Goal: Information Seeking & Learning: Learn about a topic

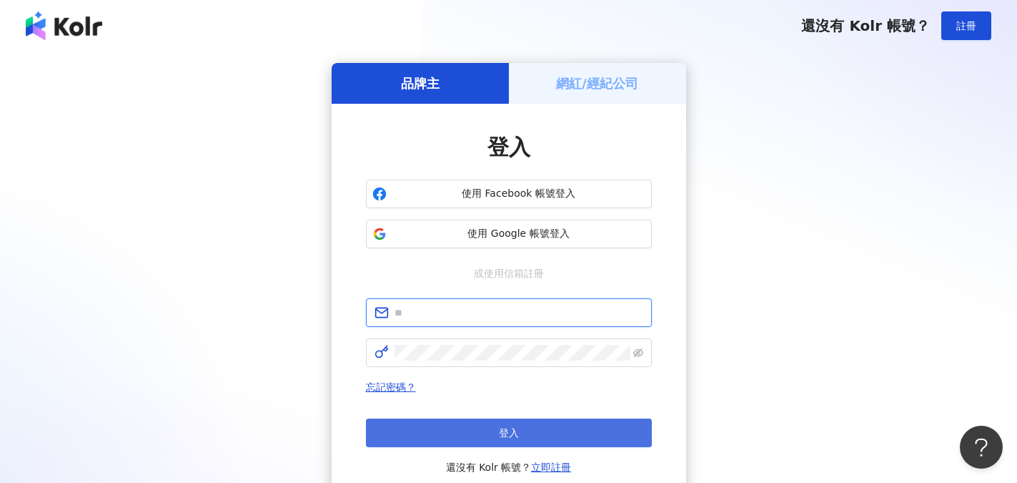
type input "**********"
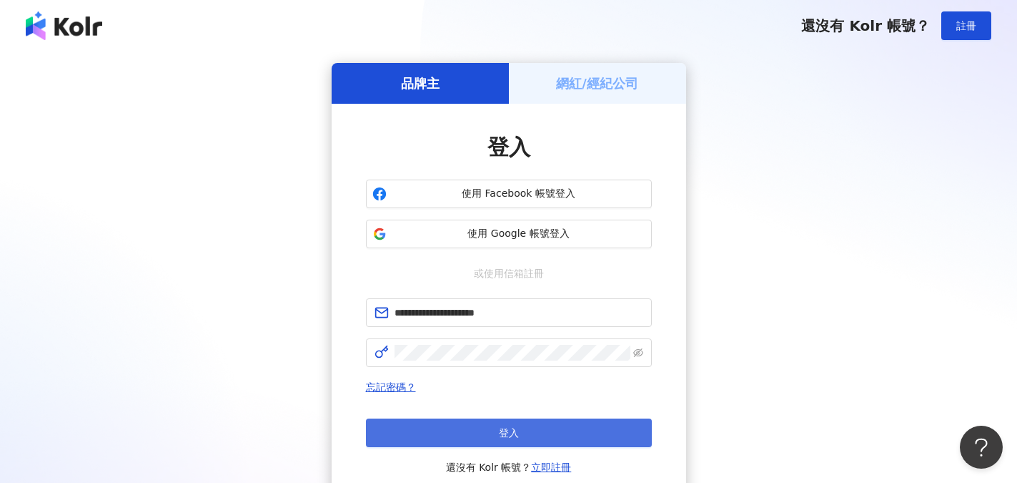
click at [503, 435] on span "登入" at bounding box center [509, 432] width 20 height 11
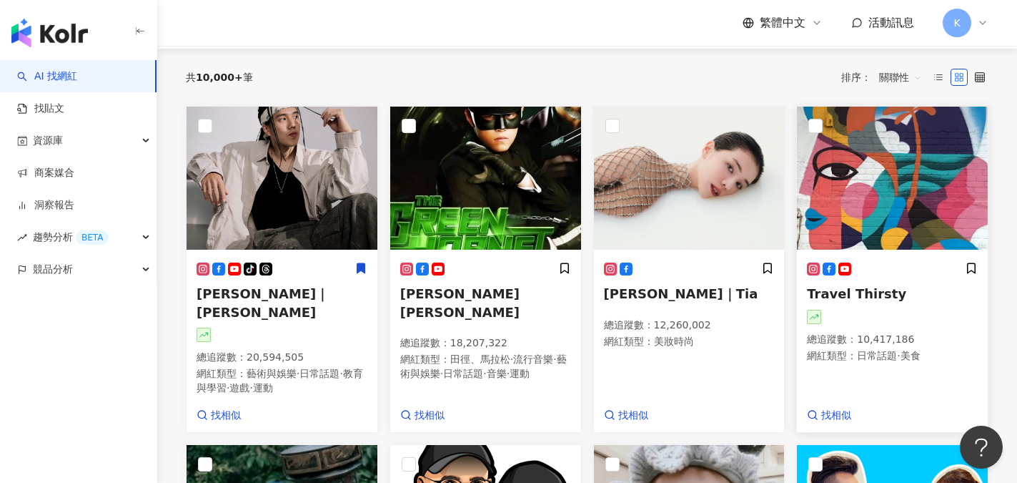
scroll to position [143, 0]
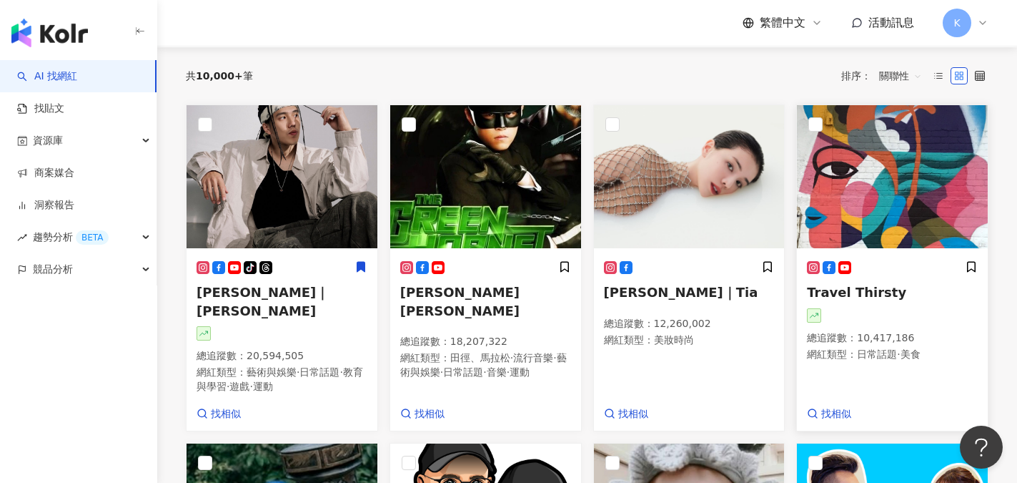
click at [857, 292] on span "Travel Thirsty" at bounding box center [856, 292] width 99 height 15
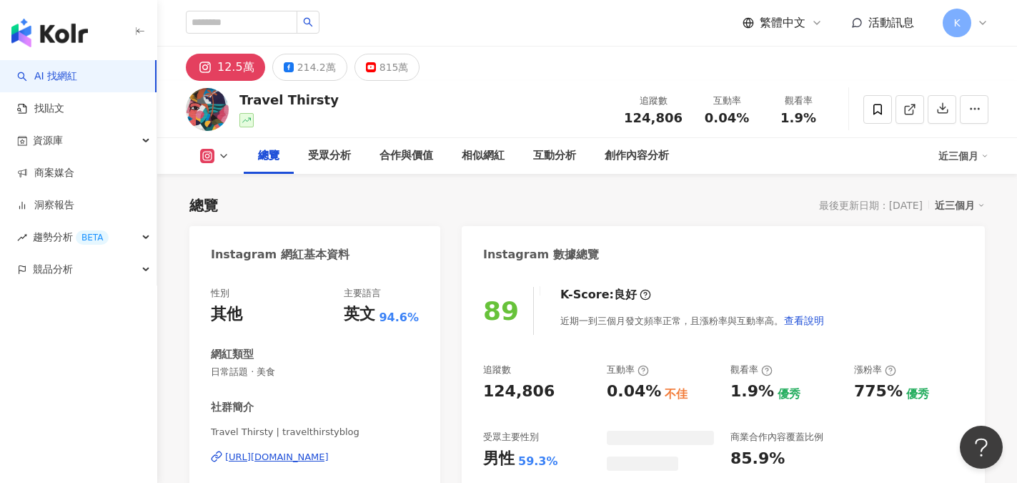
click at [229, 66] on div "12.5萬" at bounding box center [235, 67] width 37 height 20
click at [204, 67] on icon at bounding box center [205, 67] width 4 height 4
click at [329, 459] on div "https://www.instagram.com/travelthirstyblog/" at bounding box center [277, 456] width 104 height 13
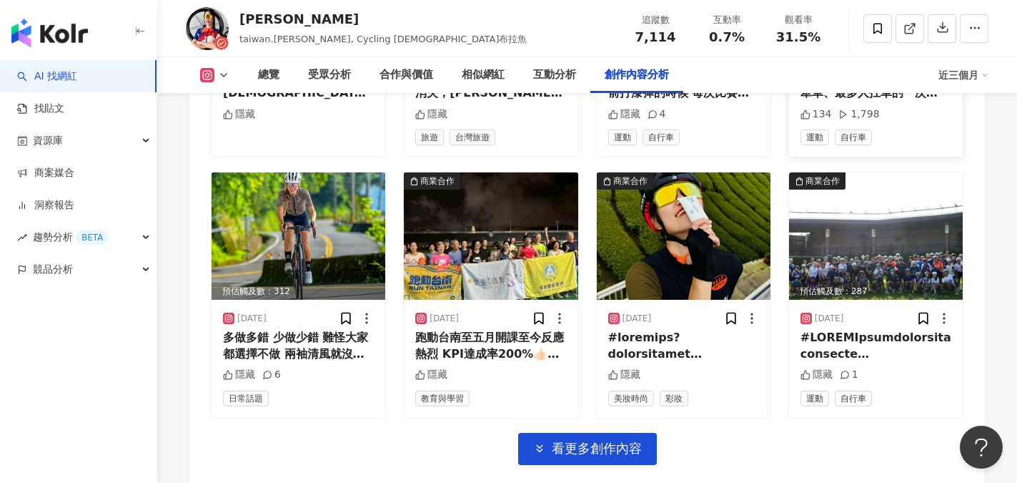
scroll to position [5021, 0]
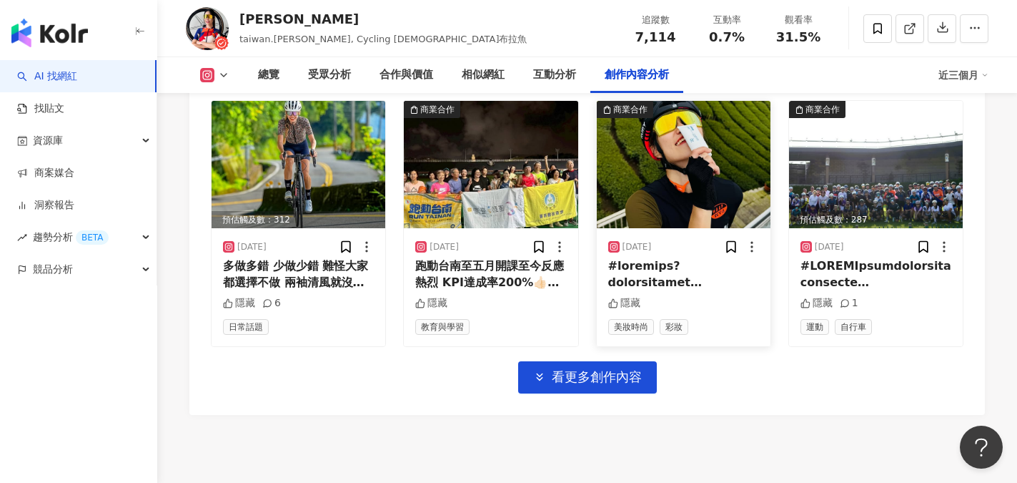
click at [686, 290] on div at bounding box center [683, 274] width 151 height 32
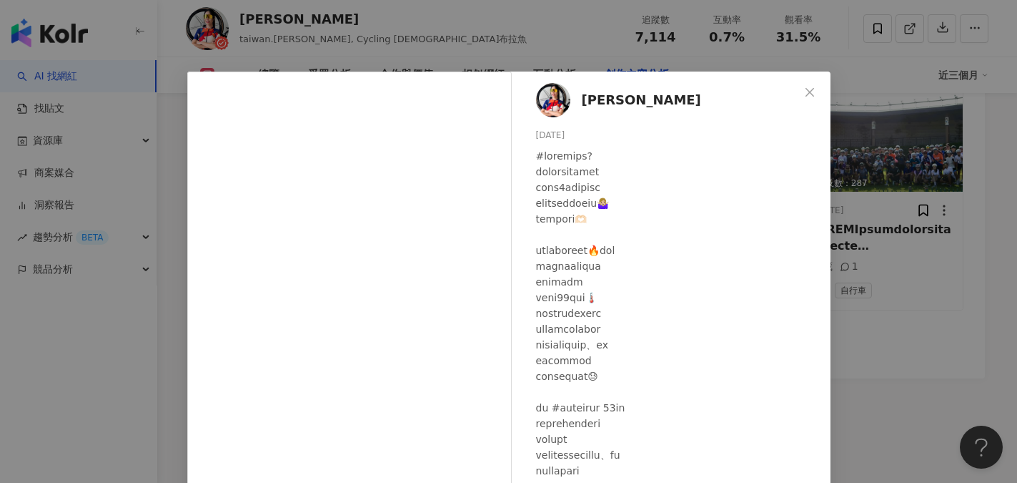
scroll to position [4950, 0]
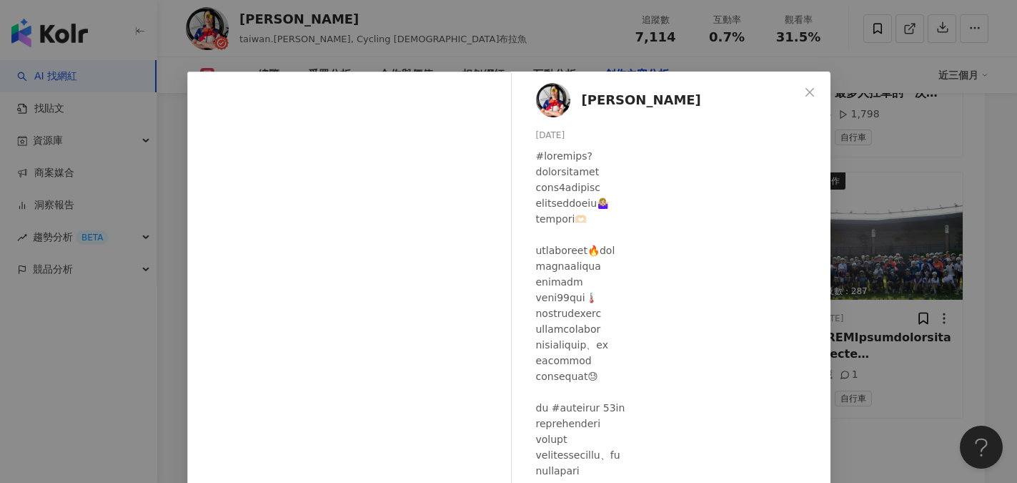
click at [109, 22] on div "許景嵐 2025/7/15 隱藏 查看原始貼文" at bounding box center [508, 241] width 1017 height 483
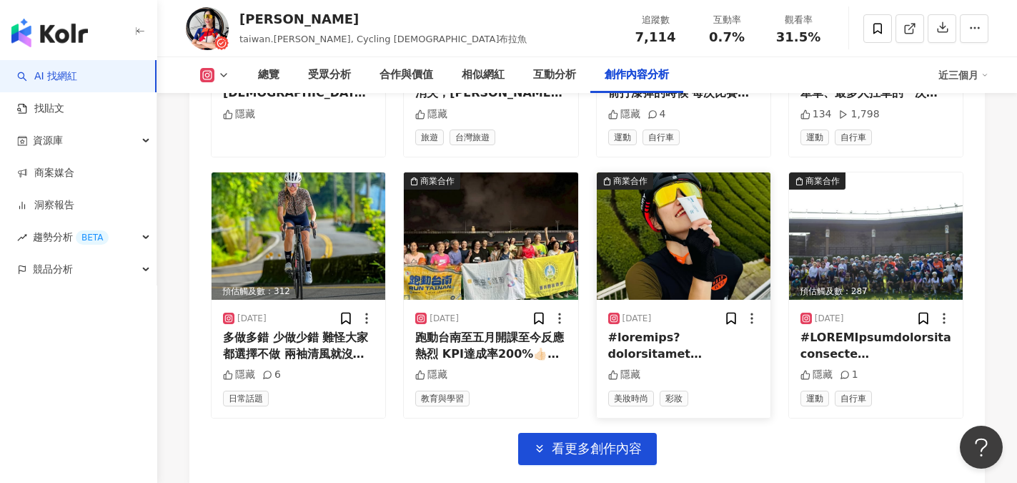
click at [632, 259] on img at bounding box center [684, 235] width 174 height 127
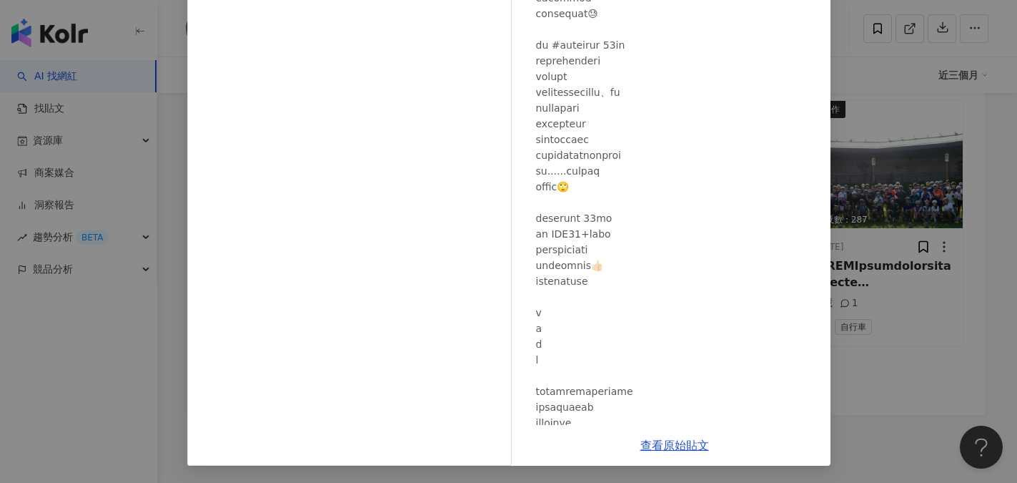
scroll to position [0, 0]
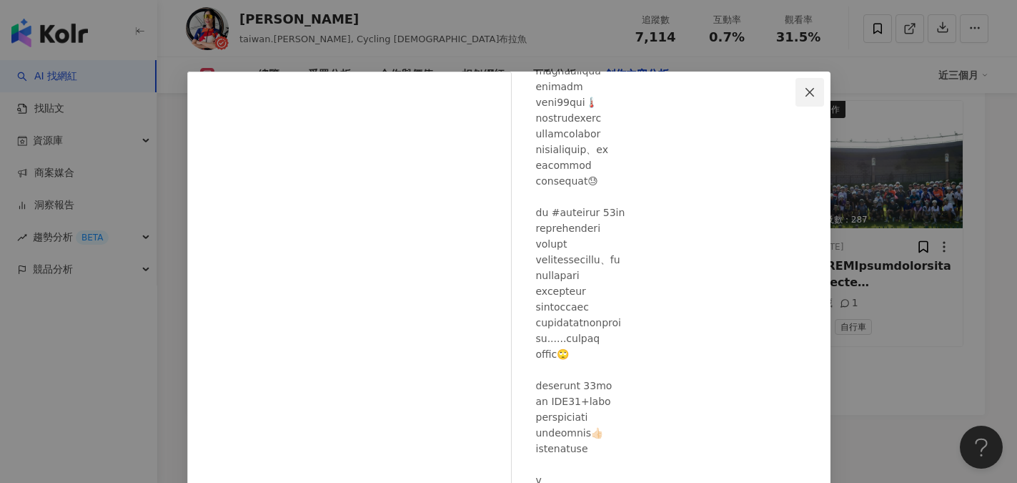
click at [804, 94] on icon "close" at bounding box center [809, 92] width 11 height 11
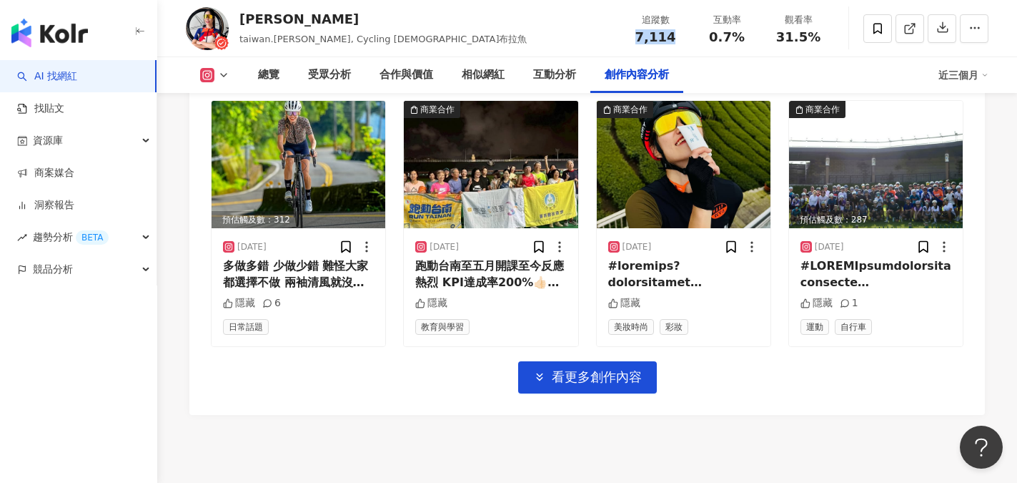
drag, startPoint x: 634, startPoint y: 38, endPoint x: 680, endPoint y: 38, distance: 45.8
click at [680, 38] on div "7,114" at bounding box center [655, 37] width 54 height 14
copy span "7,114"
drag, startPoint x: 713, startPoint y: 37, endPoint x: 751, endPoint y: 38, distance: 37.9
click at [751, 38] on div "0.7%" at bounding box center [727, 37] width 54 height 14
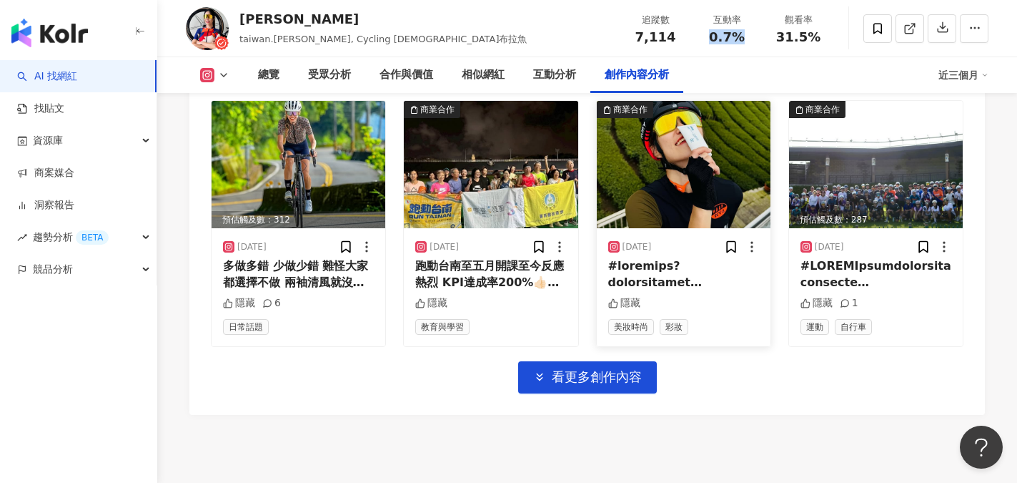
copy span "0.7%"
drag, startPoint x: 241, startPoint y: 22, endPoint x: 287, endPoint y: 21, distance: 45.8
click at [287, 21] on div "許景嵐" at bounding box center [383, 19] width 287 height 18
drag, startPoint x: 292, startPoint y: 39, endPoint x: 378, endPoint y: 36, distance: 86.6
click at [378, 36] on div "許景嵐 taiwan.eva, Cycling Lady布拉魚 追蹤數 7,114 互動率 0.7% 觀看率 31.5%" at bounding box center [587, 28] width 860 height 56
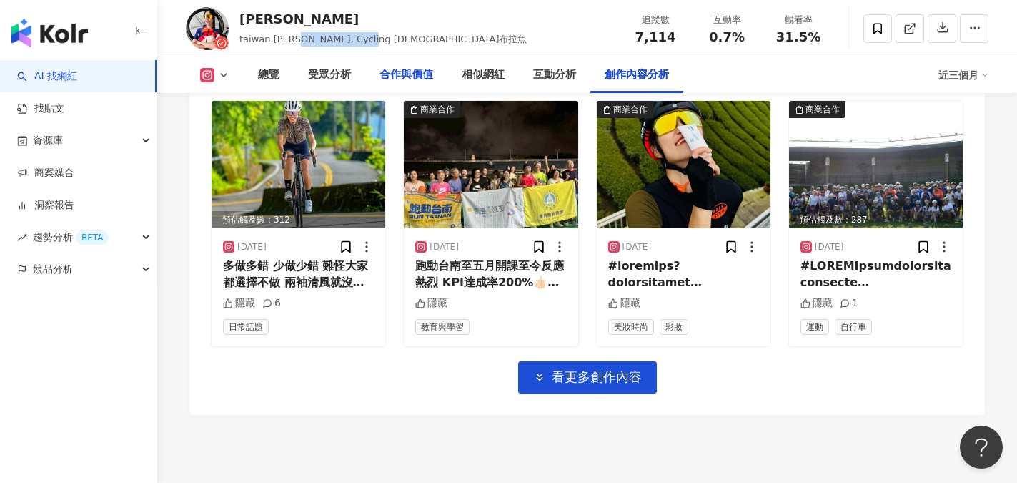
copy span "Cycling Lady布拉魚"
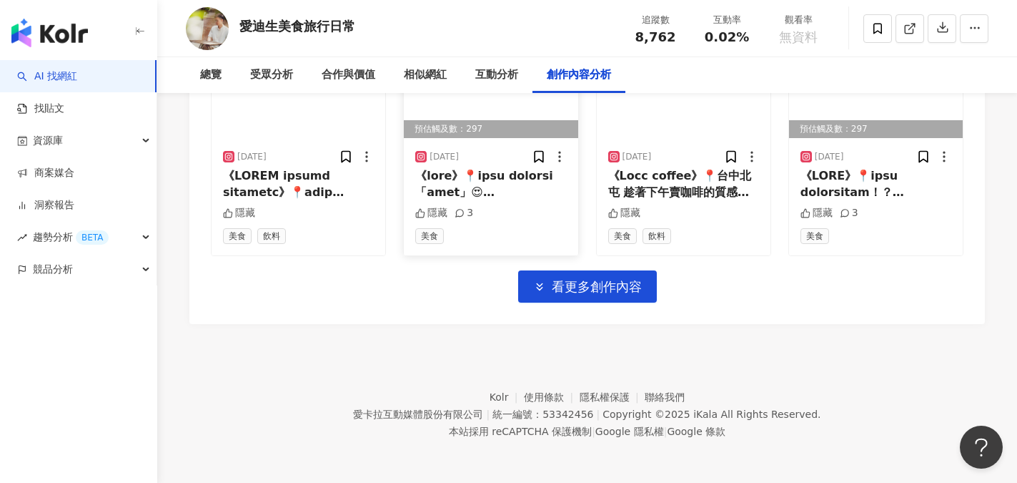
scroll to position [4820, 0]
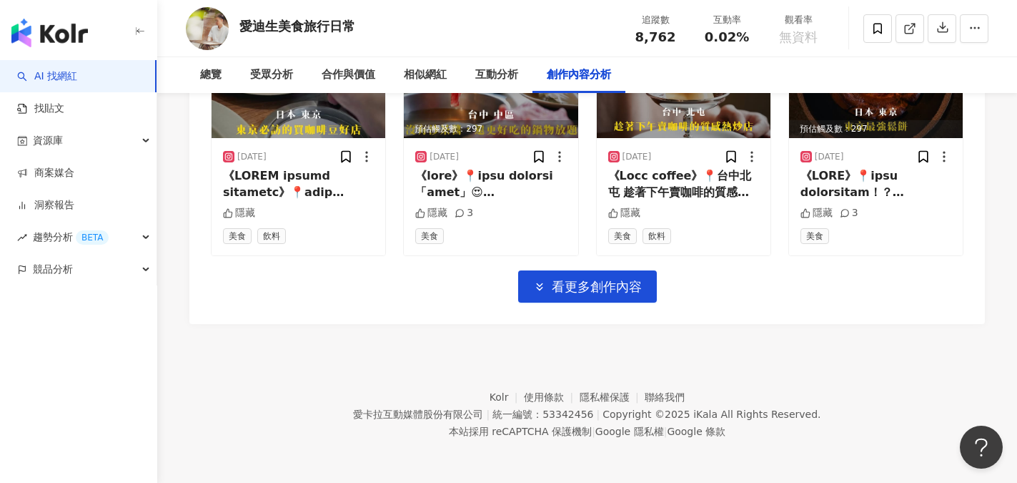
click at [648, 185] on div "《Locc coffee》📍台中北屯 趁著下午賣咖啡的質感熱炒店😮 一開始還以為跑錯店家 因爲看起來像是吃正餐的餐廳 但仔細一看，店裡有咖啡機，才勇敢進來 進…" at bounding box center [683, 184] width 151 height 32
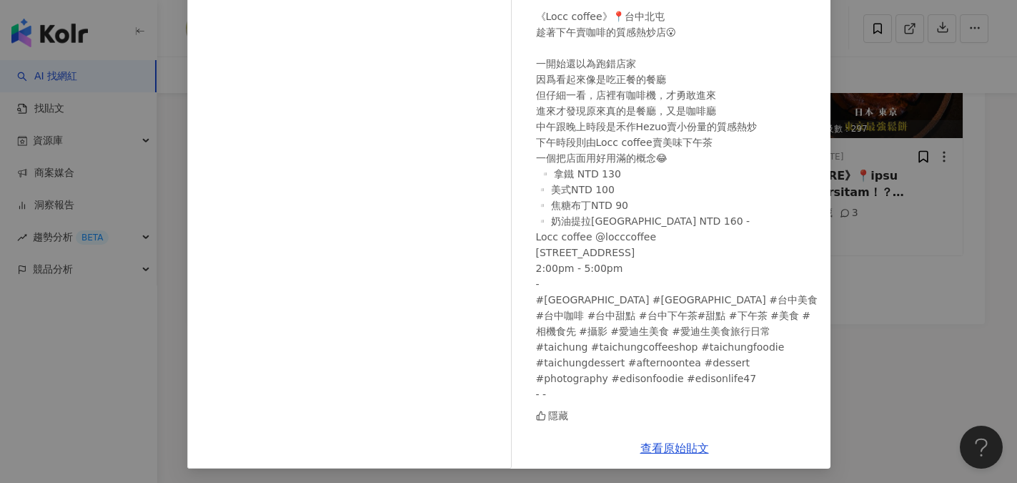
scroll to position [142, 0]
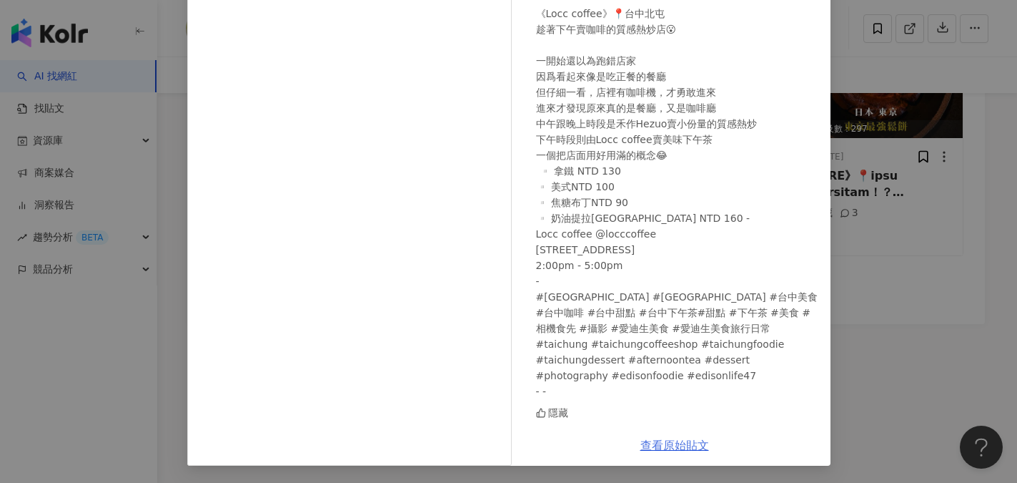
click at [676, 447] on link "查看原始貼文" at bounding box center [675, 445] width 69 height 14
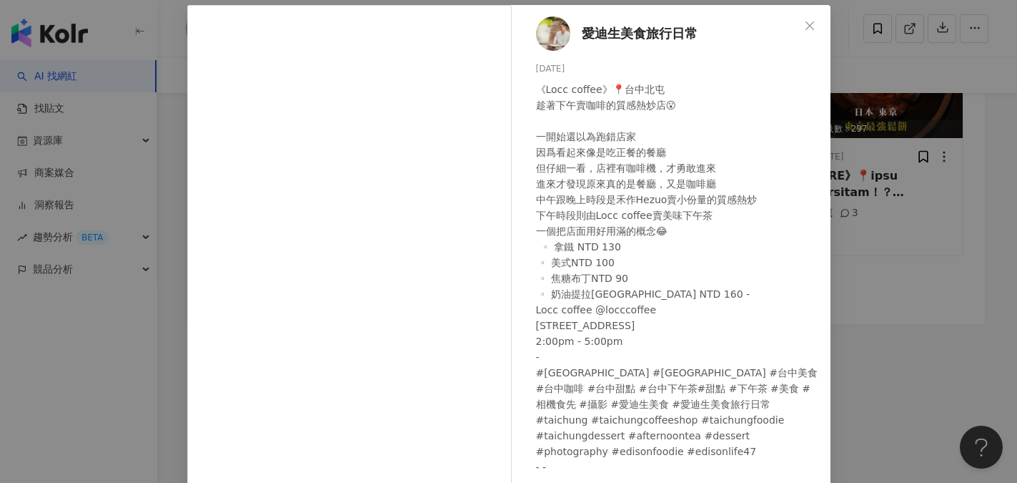
scroll to position [0, 0]
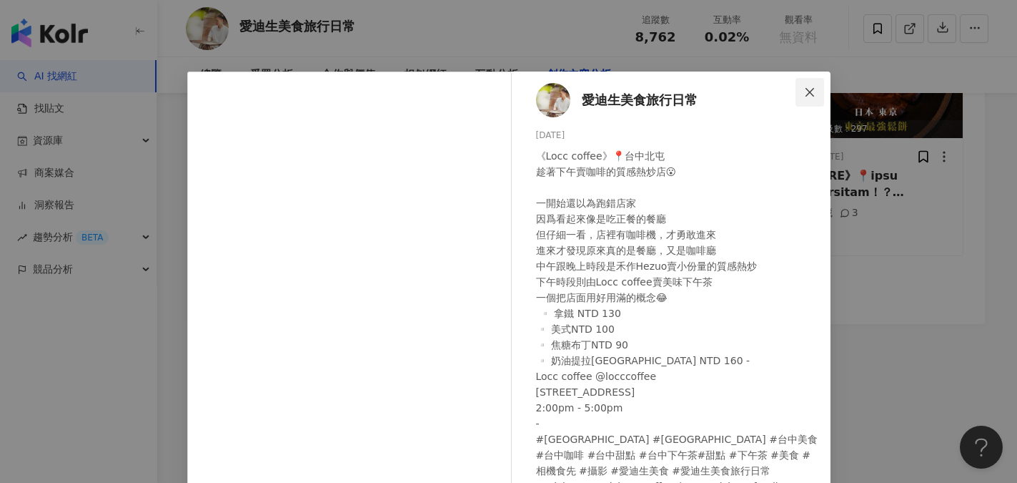
click at [804, 90] on icon "close" at bounding box center [809, 92] width 11 height 11
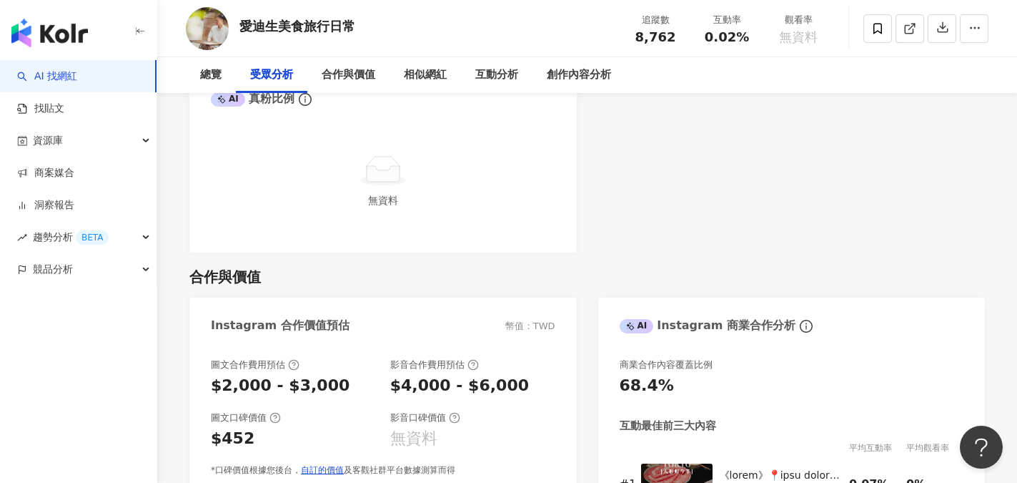
scroll to position [1603, 0]
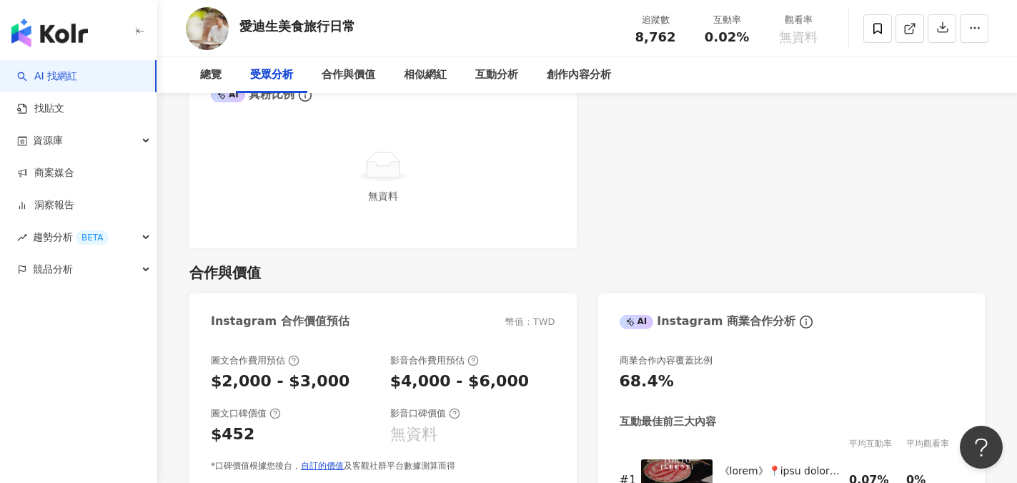
click at [799, 35] on span "無資料" at bounding box center [798, 37] width 39 height 14
drag, startPoint x: 701, startPoint y: 30, endPoint x: 712, endPoint y: 33, distance: 11.8
click at [712, 33] on div "0.02%" at bounding box center [727, 37] width 54 height 14
click at [702, 37] on div "0.02%" at bounding box center [727, 37] width 54 height 14
drag, startPoint x: 707, startPoint y: 34, endPoint x: 754, endPoint y: 38, distance: 47.3
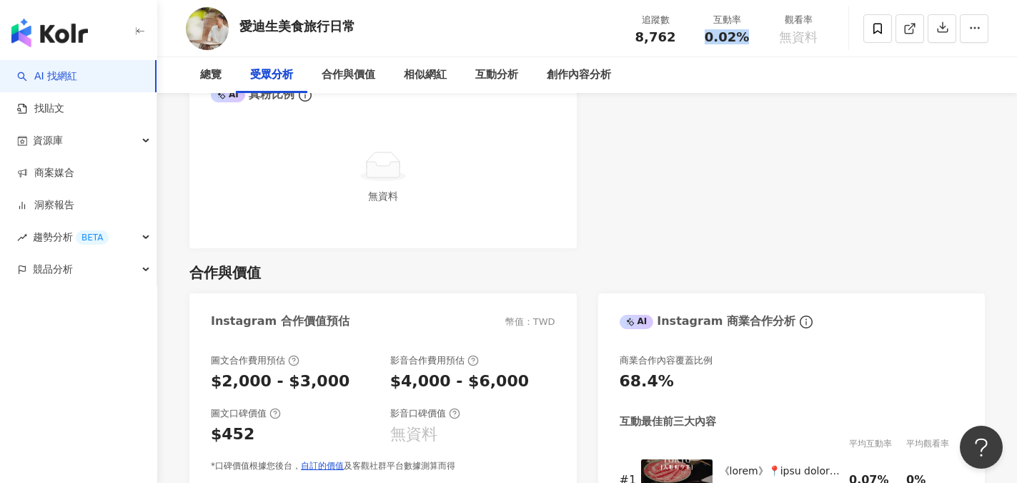
click at [754, 38] on div "互動率 0.02%" at bounding box center [726, 28] width 71 height 31
copy span "0.02%"
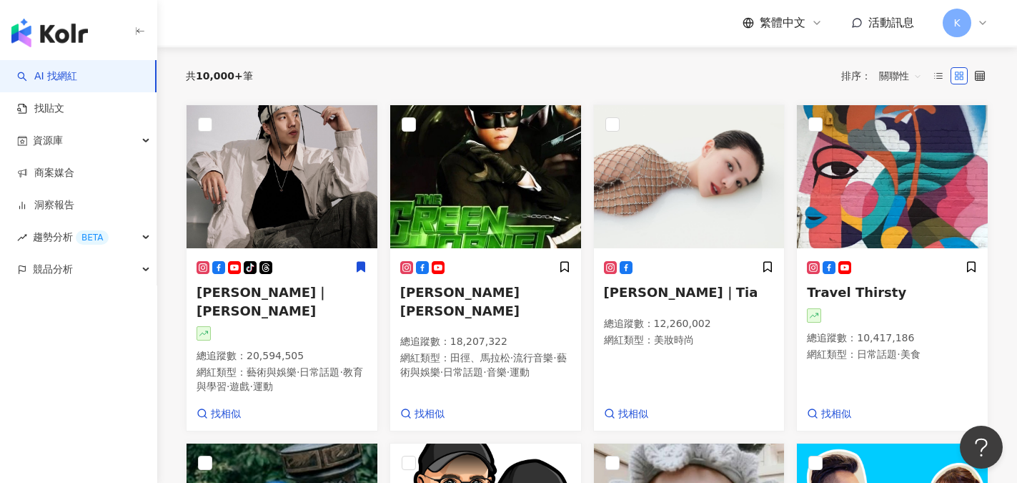
click at [71, 79] on link "AI 找網紅" at bounding box center [47, 76] width 60 height 14
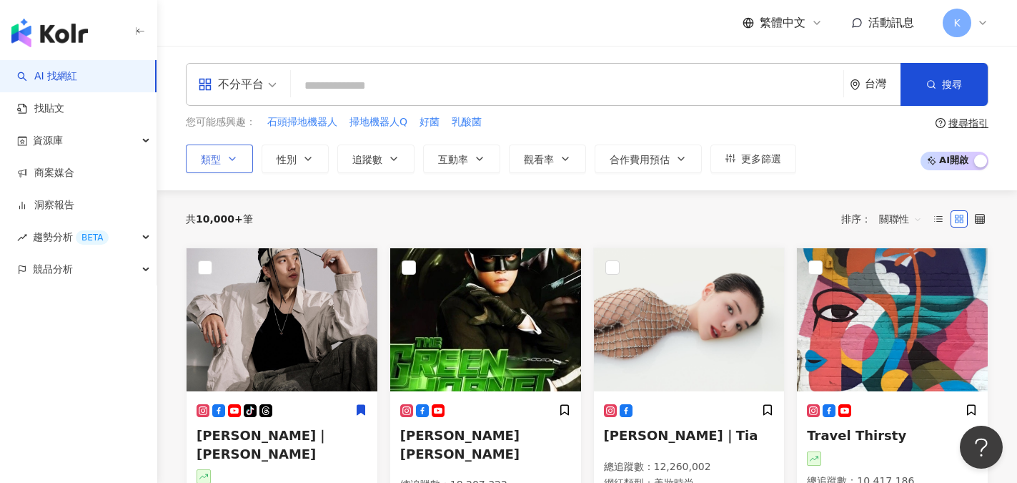
click at [241, 156] on button "類型" at bounding box center [219, 158] width 67 height 29
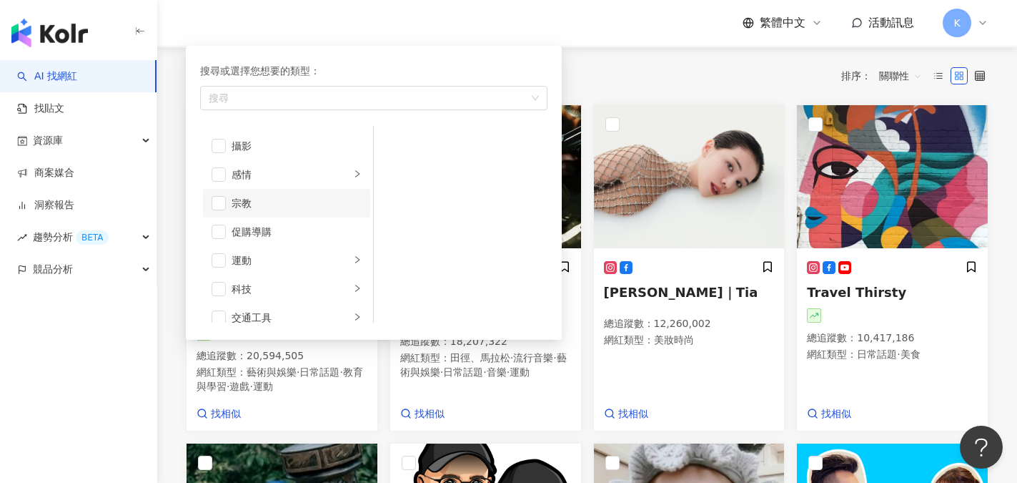
scroll to position [495, 0]
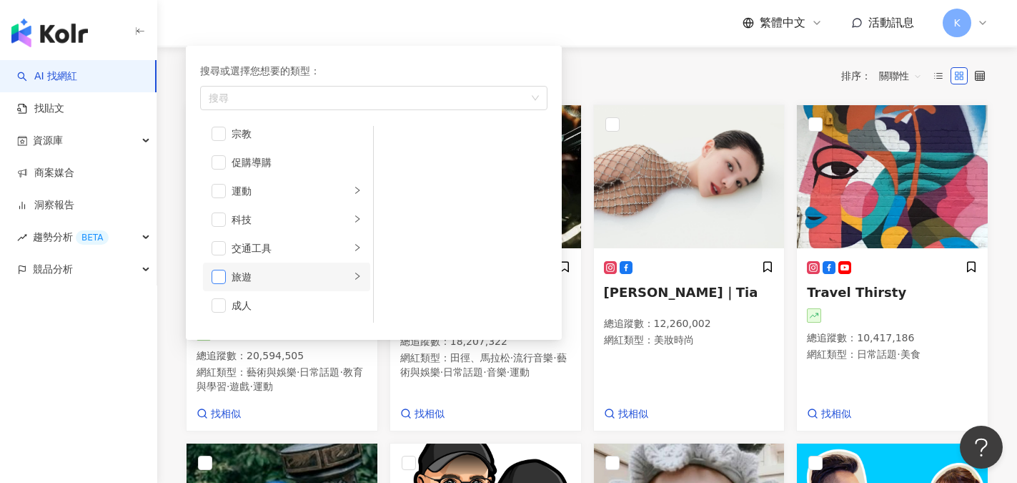
click at [217, 270] on span "button" at bounding box center [219, 277] width 14 height 14
click at [466, 26] on div "繁體中文 活動訊息 K" at bounding box center [587, 23] width 803 height 46
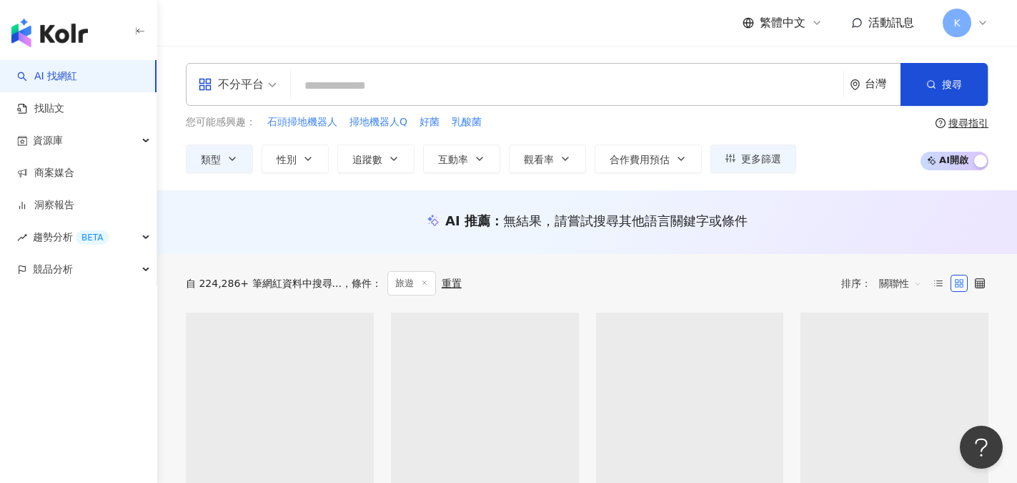
click at [383, 162] on button "追蹤數" at bounding box center [375, 158] width 77 height 29
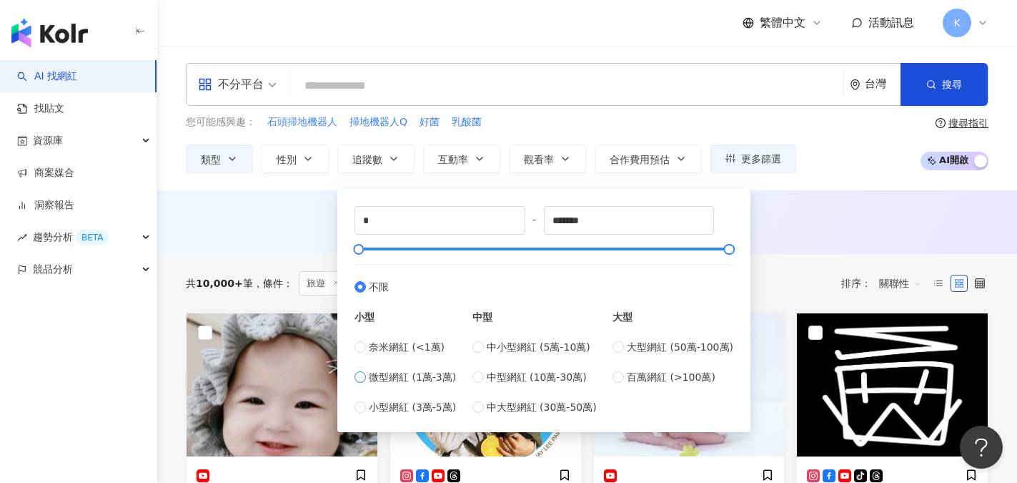
click at [389, 374] on span "微型網紅 (1萬-3萬)" at bounding box center [412, 377] width 87 height 16
type input "*****"
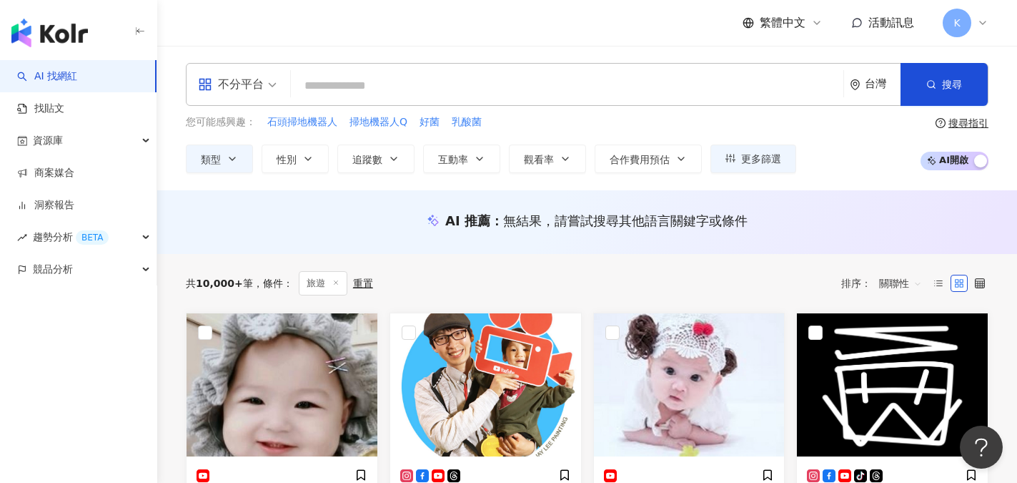
click at [564, 123] on div "您可能感興趣： 石頭掃地機器人 掃地機器人Q 好菌 乳酸菌" at bounding box center [491, 122] width 611 height 16
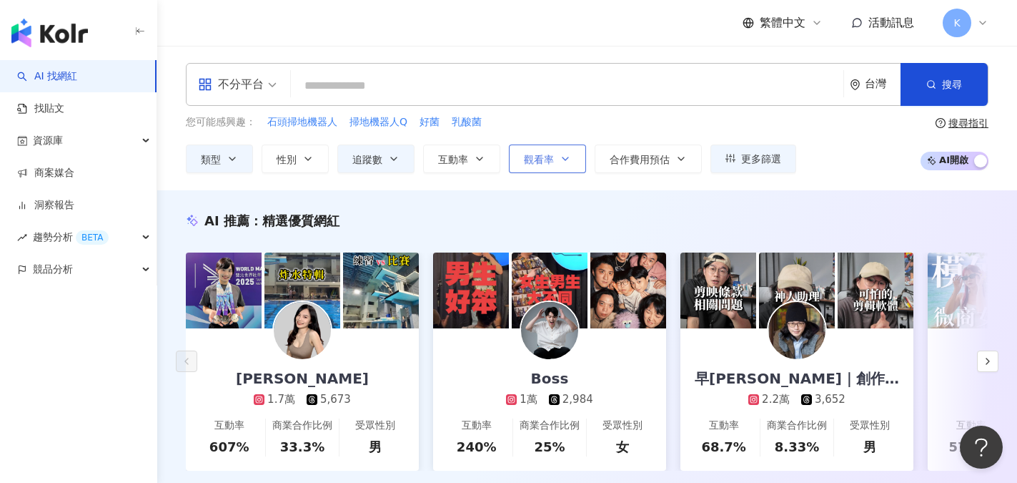
click at [560, 153] on icon "button" at bounding box center [565, 158] width 11 height 11
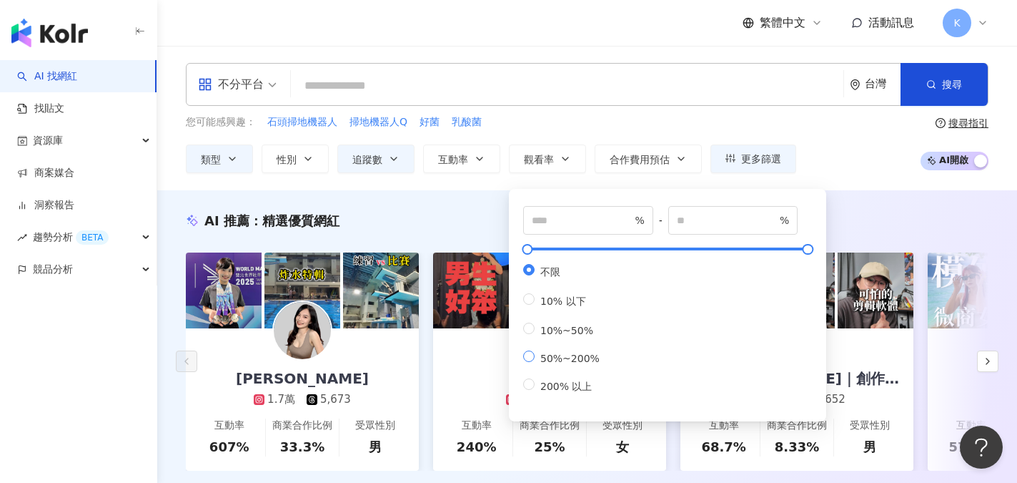
type input "**"
type input "***"
click at [594, 131] on div "您可能感興趣： 石頭掃地機器人 掃地機器人Q 好菌 乳酸菌 類型 性別 追蹤數 互動率 觀看率 合作費用預估 更多篩選 ***** - ***** 不限 小型…" at bounding box center [491, 143] width 611 height 59
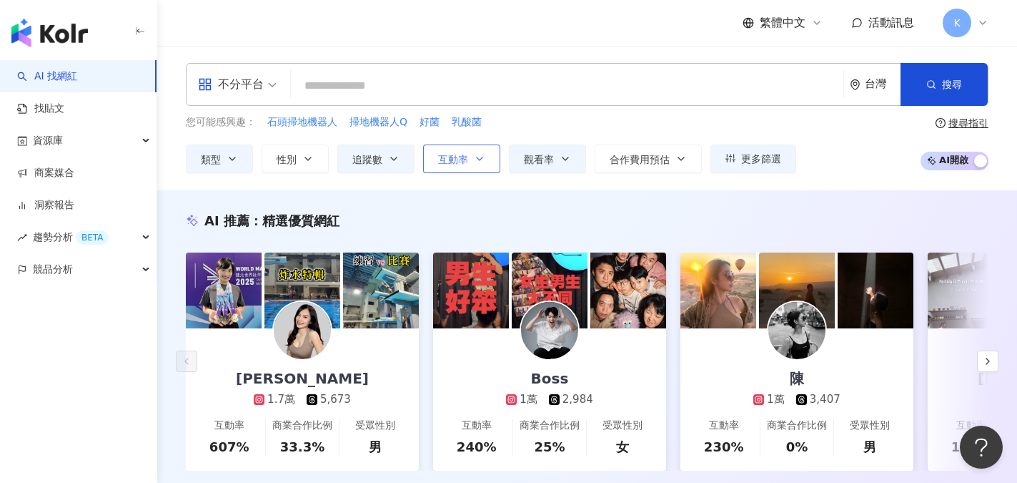
click at [478, 159] on icon "button" at bounding box center [480, 158] width 6 height 3
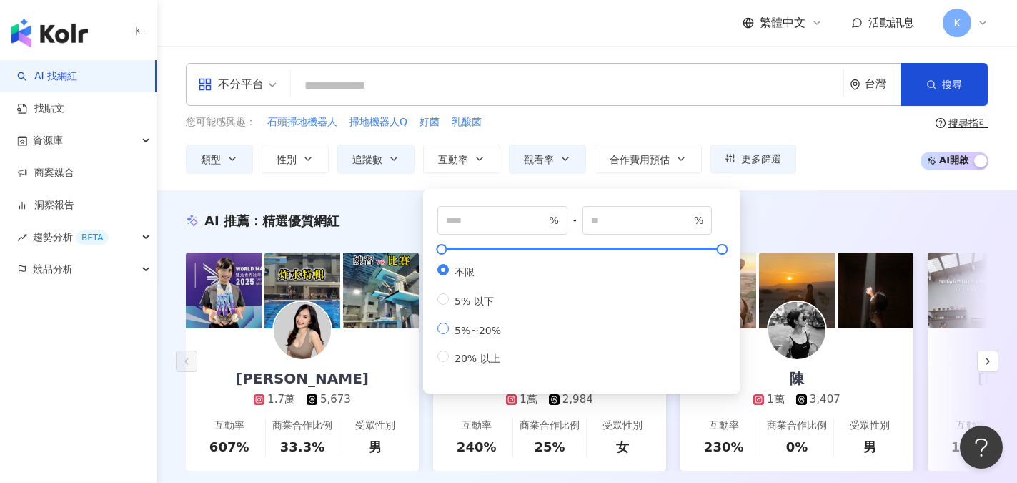
click at [452, 334] on span "5%~20%" at bounding box center [478, 330] width 58 height 11
type input "*"
type input "**"
click at [799, 224] on div "AI 推薦 ： 精選優質網紅" at bounding box center [587, 221] width 803 height 18
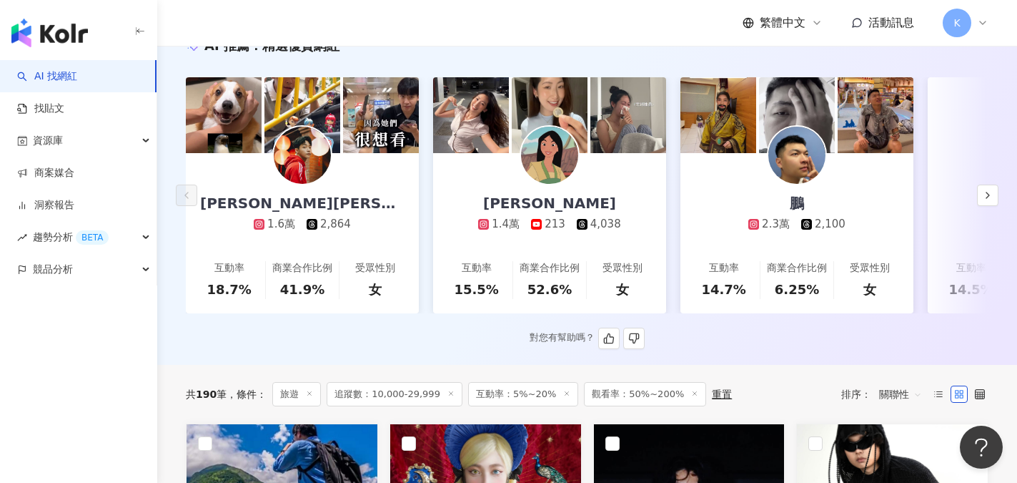
scroll to position [214, 0]
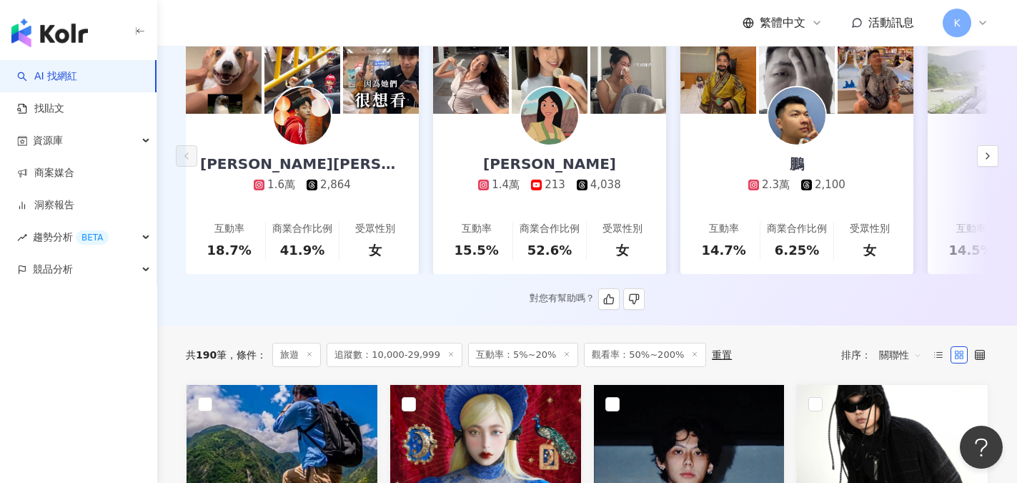
click at [787, 310] on div "對您有幫助嗎？" at bounding box center [587, 298] width 803 height 21
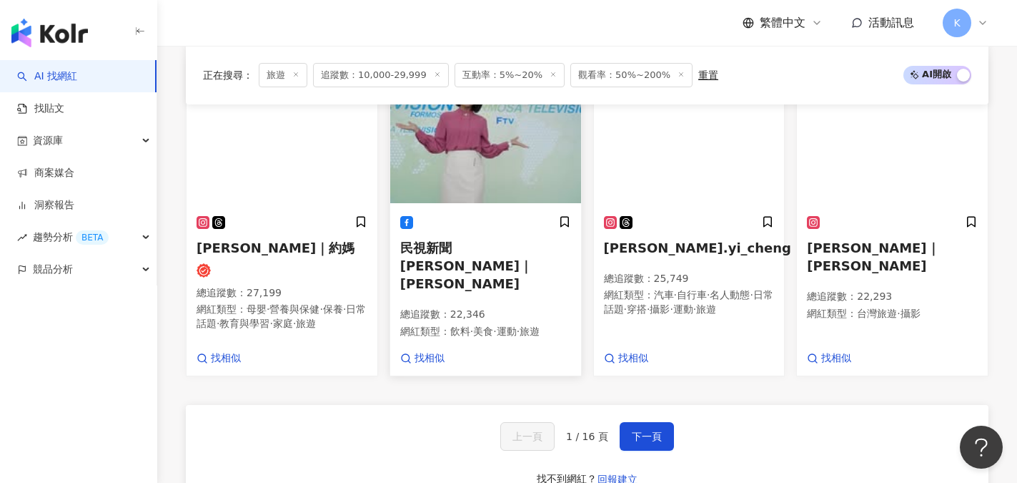
scroll to position [1215, 0]
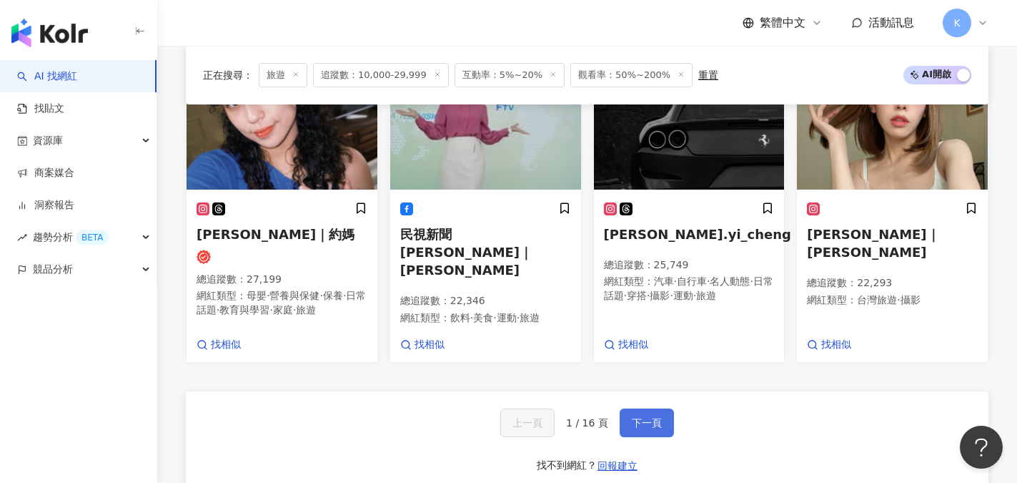
click at [636, 428] on span "下一頁" at bounding box center [647, 422] width 30 height 11
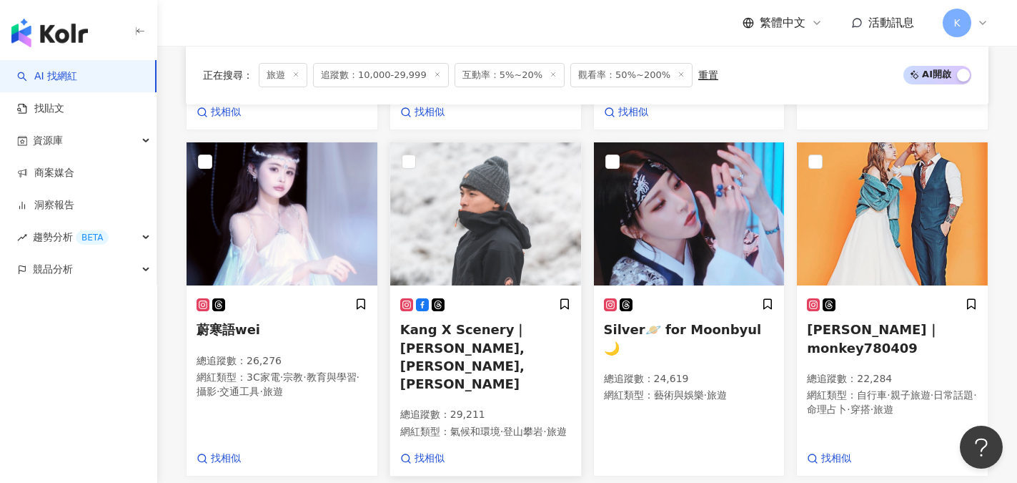
scroll to position [1102, 0]
click at [480, 330] on span "Kang X Scenery｜康康,kang,康家誠" at bounding box center [463, 356] width 127 height 69
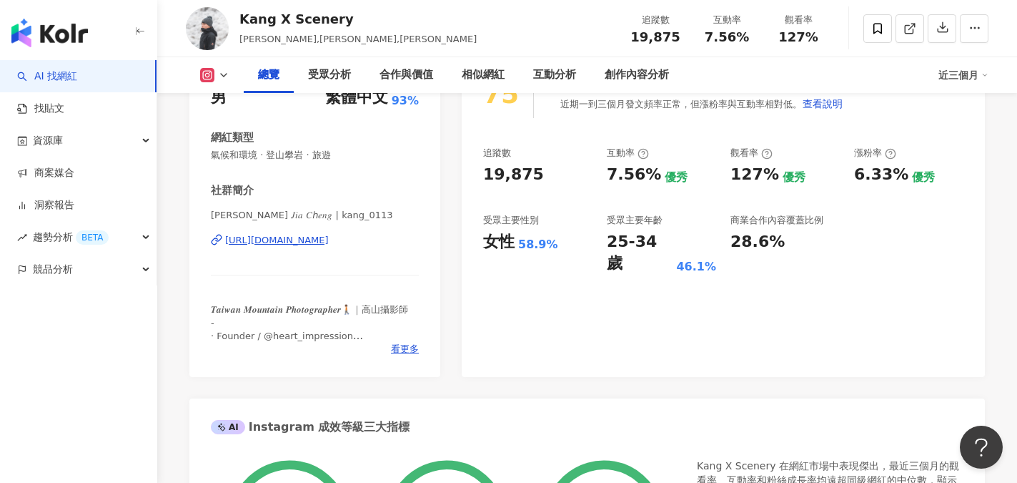
scroll to position [214, 0]
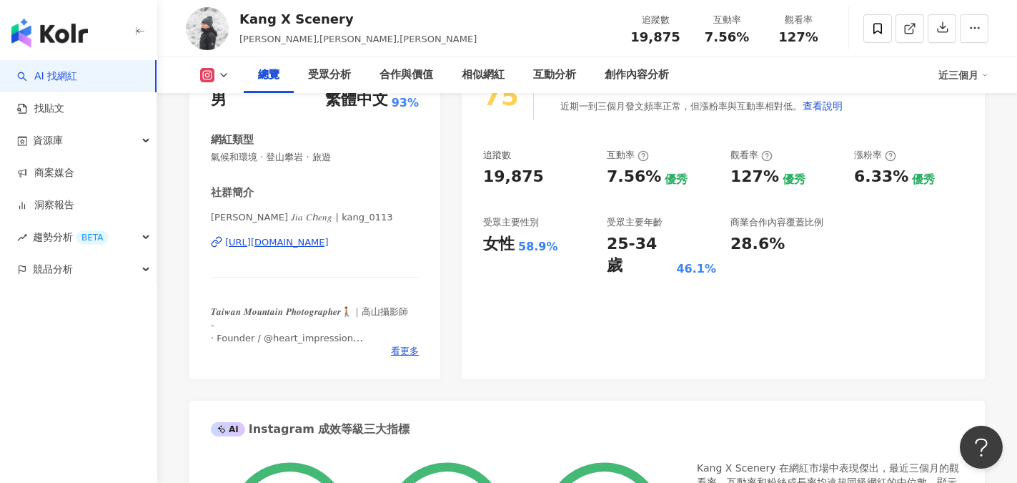
click at [316, 240] on div "[URL][DOMAIN_NAME]" at bounding box center [277, 242] width 104 height 13
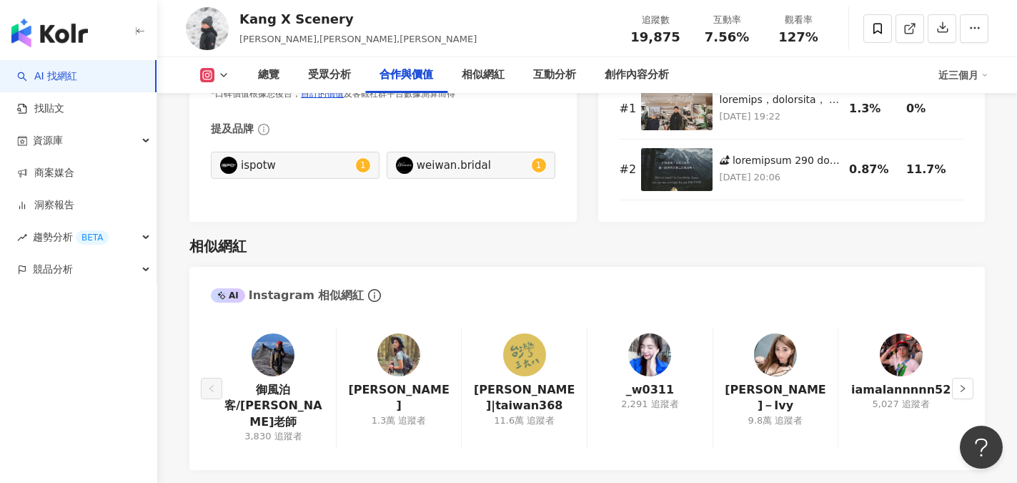
scroll to position [2145, 0]
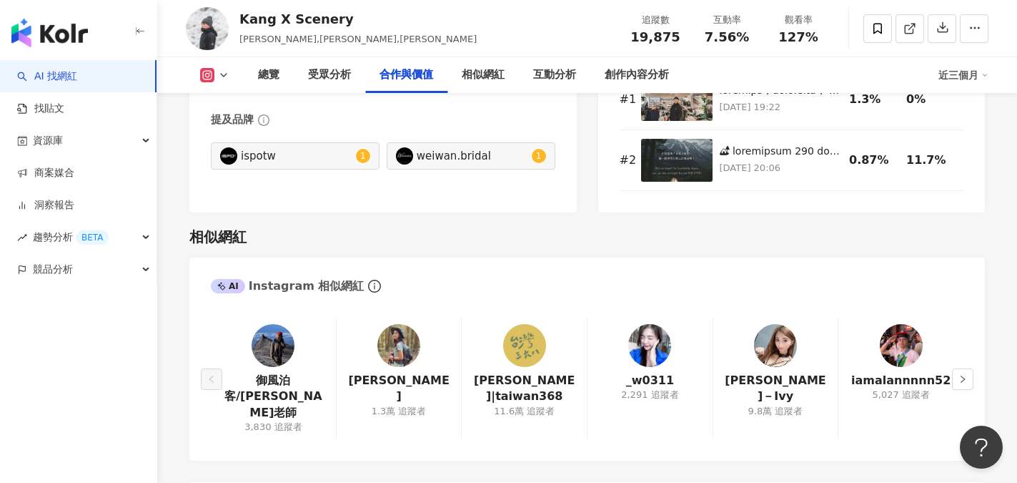
click at [403, 352] on img at bounding box center [399, 345] width 43 height 43
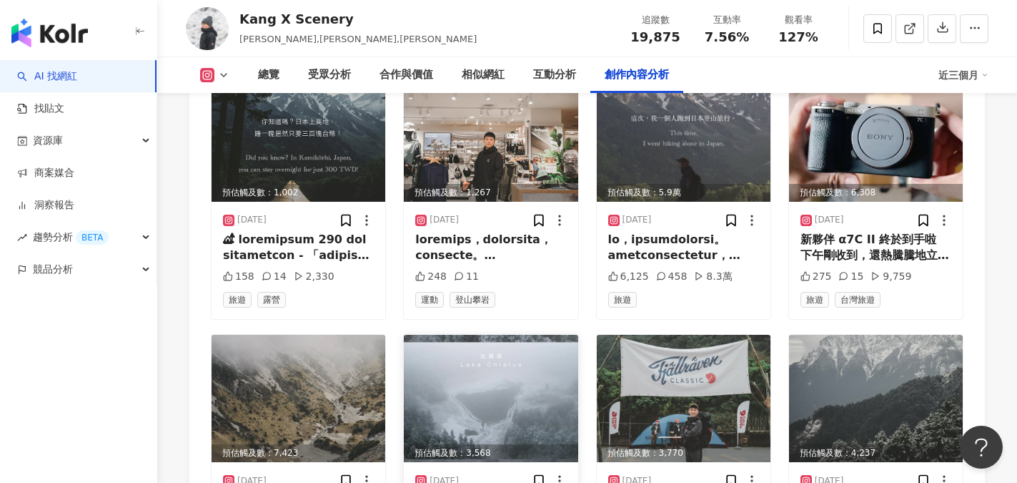
scroll to position [4433, 0]
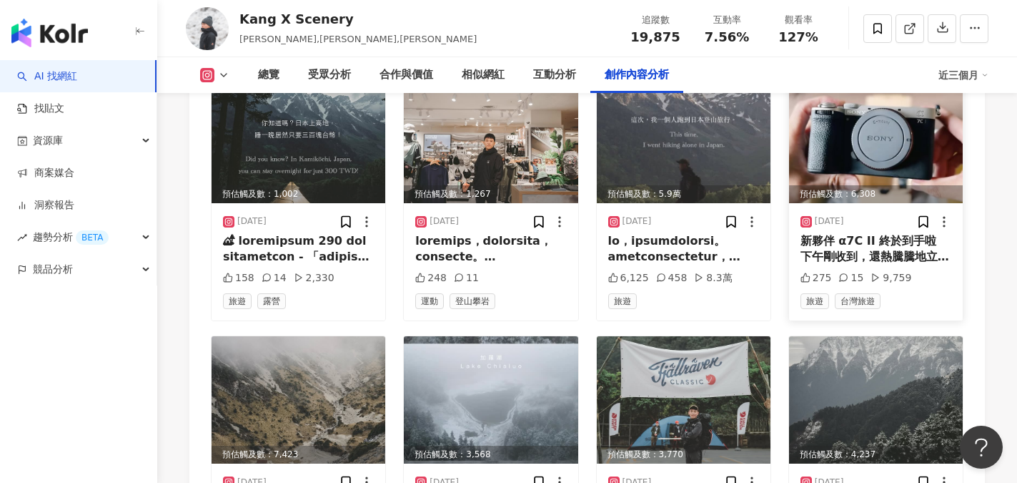
click at [905, 233] on div "新夥伴 α7C II 終於到手啦 下午剛收到，還熱騰騰地立刻開箱，真的等不及想趕快試拍看看！ 剛好趕上出國前收到，接下來準備帶它一起上山、出國旅行，期待拍出更…" at bounding box center [876, 249] width 151 height 32
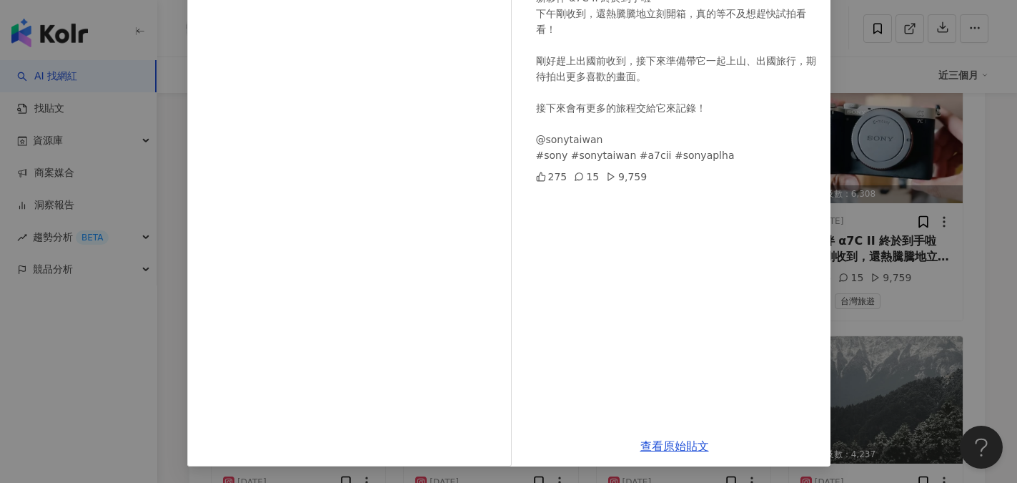
scroll to position [159, 0]
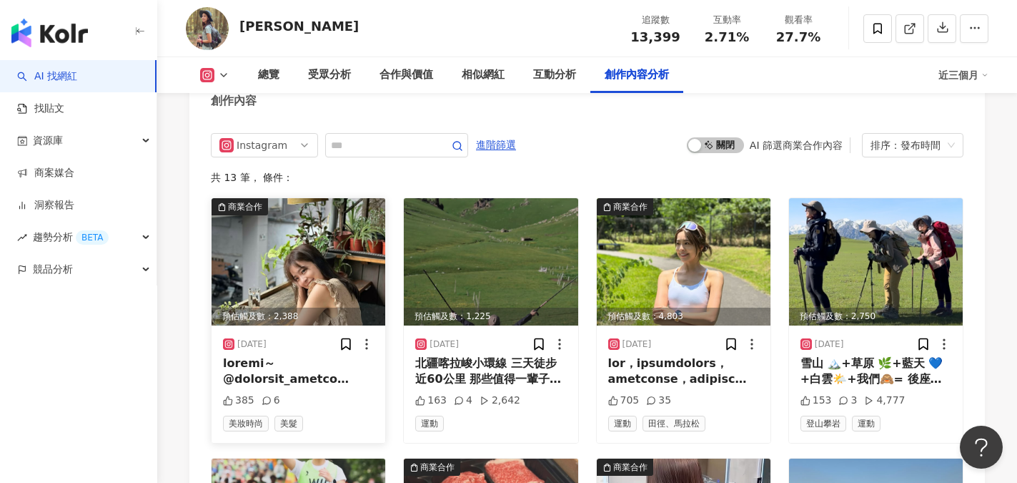
scroll to position [4433, 0]
